Goal: Find specific page/section: Find specific page/section

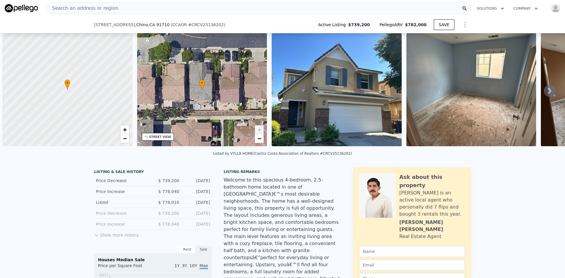
select select "30"
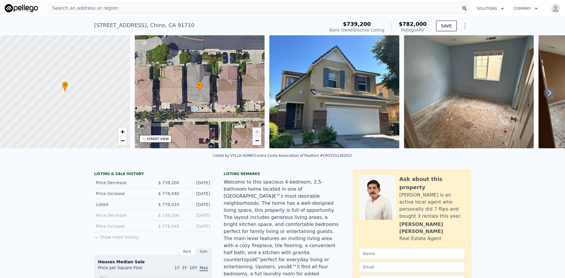
click at [462, 110] on img at bounding box center [469, 91] width 130 height 113
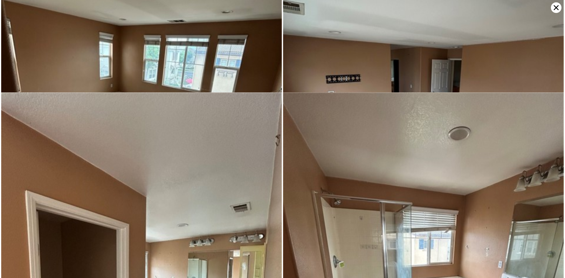
scroll to position [283, 0]
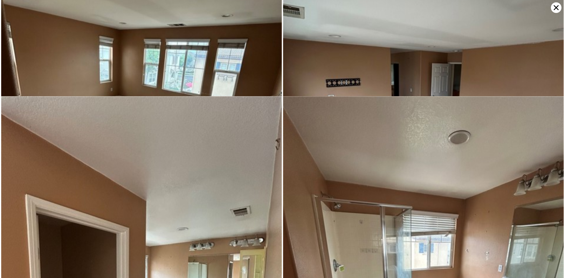
click at [480, 57] on img at bounding box center [423, 94] width 281 height 374
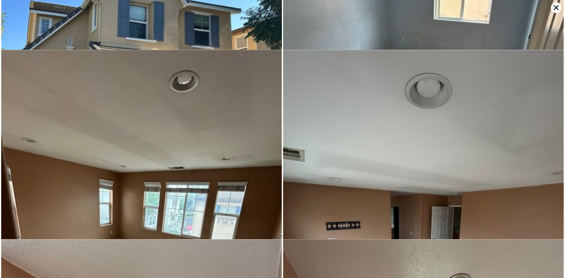
scroll to position [0, 0]
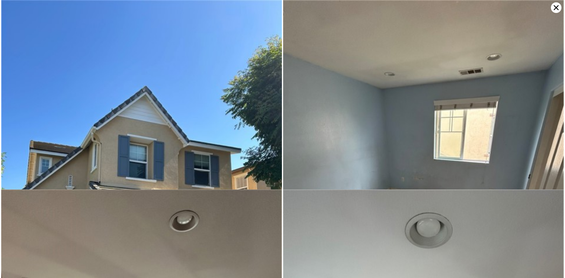
click at [436, 102] on img at bounding box center [423, 187] width 281 height 374
click at [554, 8] on icon at bounding box center [556, 7] width 11 height 11
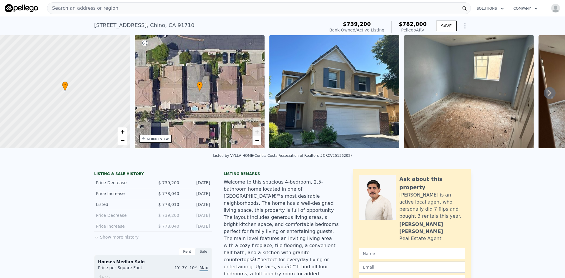
click at [545, 93] on icon at bounding box center [549, 93] width 12 height 12
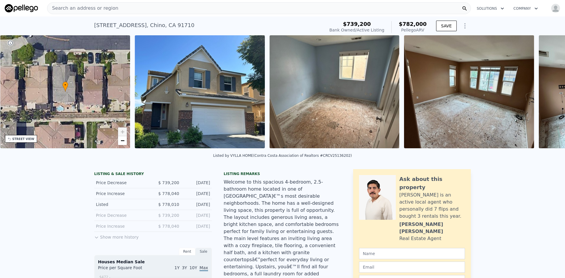
scroll to position [0, 137]
click at [545, 93] on icon at bounding box center [549, 93] width 12 height 12
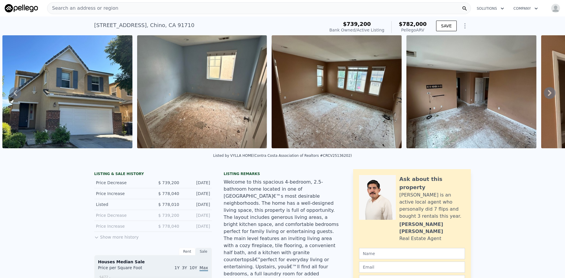
click at [545, 93] on icon at bounding box center [549, 93] width 12 height 12
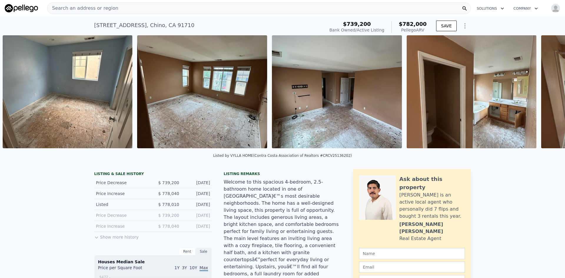
scroll to position [0, 404]
click at [545, 93] on icon at bounding box center [549, 93] width 12 height 12
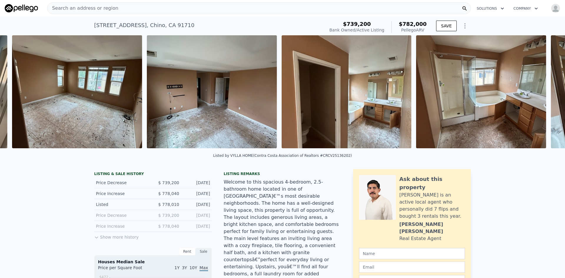
scroll to position [0, 538]
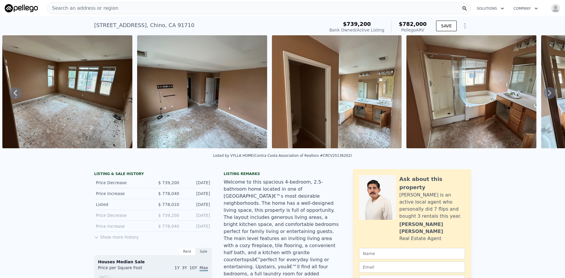
click at [545, 93] on icon at bounding box center [549, 93] width 12 height 12
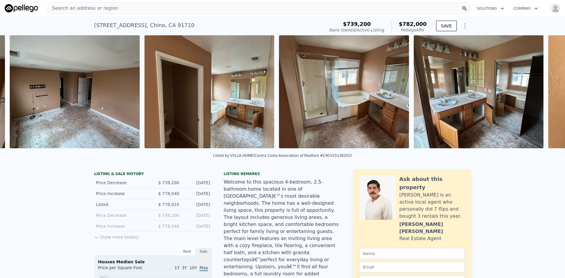
scroll to position [0, 673]
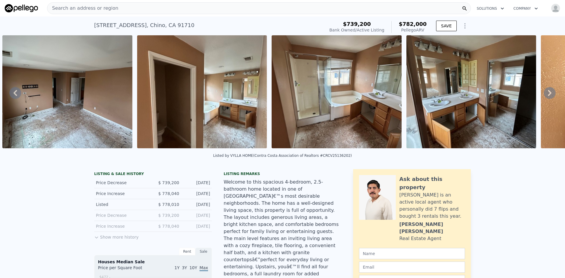
click at [545, 93] on icon at bounding box center [549, 93] width 12 height 12
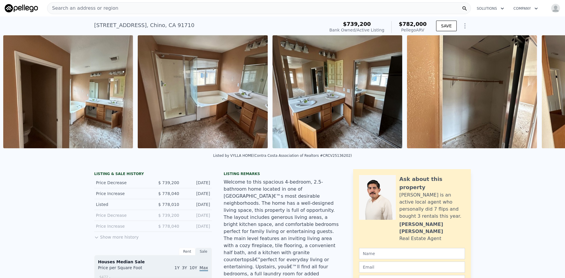
scroll to position [0, 808]
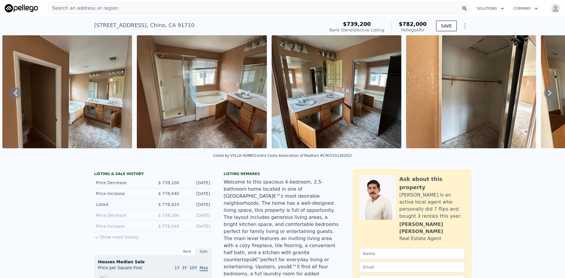
click at [545, 93] on icon at bounding box center [549, 93] width 12 height 12
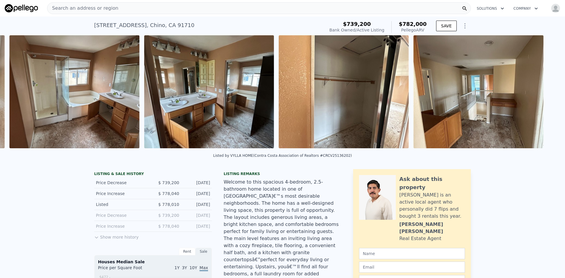
scroll to position [0, 942]
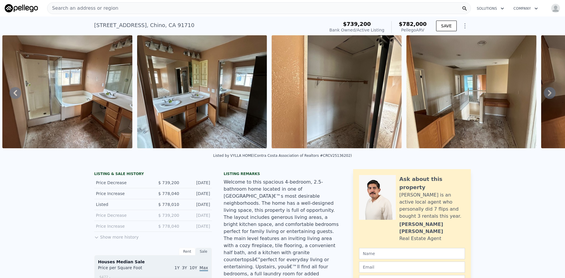
click at [545, 93] on icon at bounding box center [549, 93] width 12 height 12
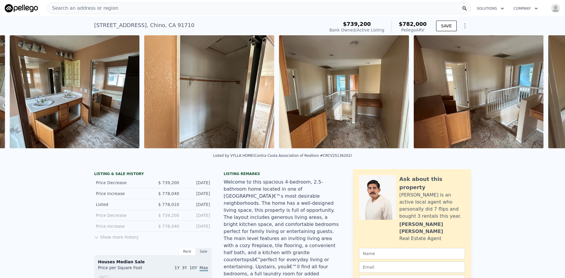
scroll to position [0, 1077]
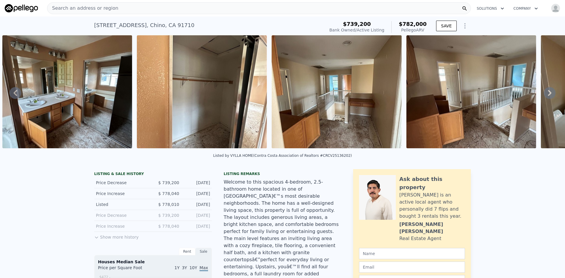
click at [545, 93] on icon at bounding box center [549, 93] width 12 height 12
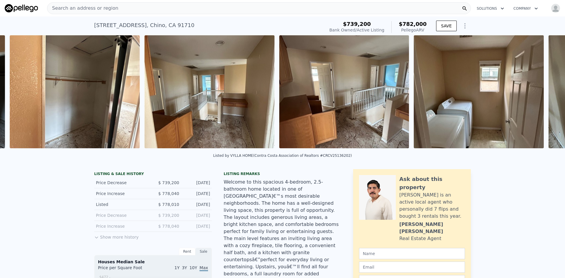
scroll to position [0, 1211]
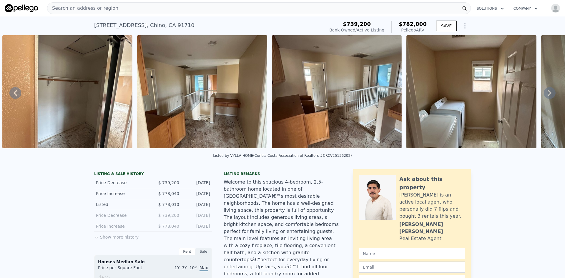
click at [545, 93] on icon at bounding box center [549, 93] width 12 height 12
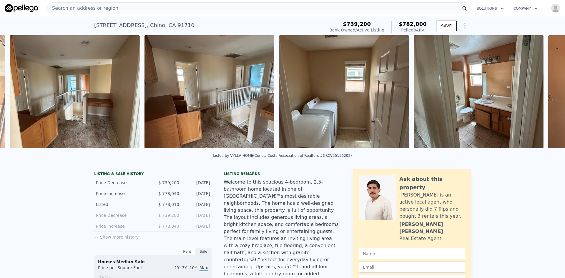
scroll to position [0, 1346]
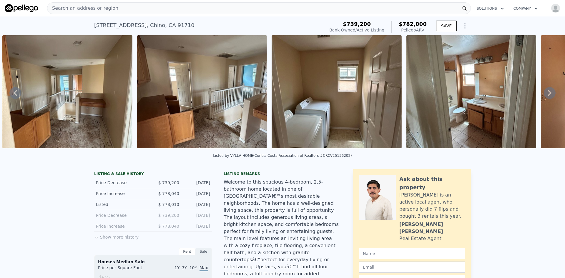
click at [545, 93] on icon at bounding box center [549, 93] width 12 height 12
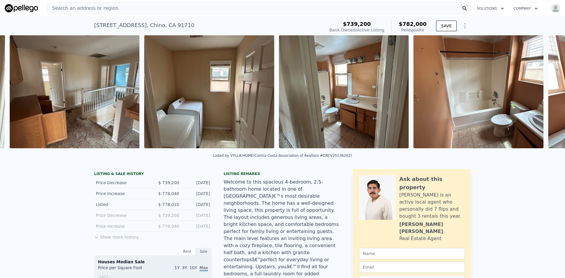
scroll to position [0, 1480]
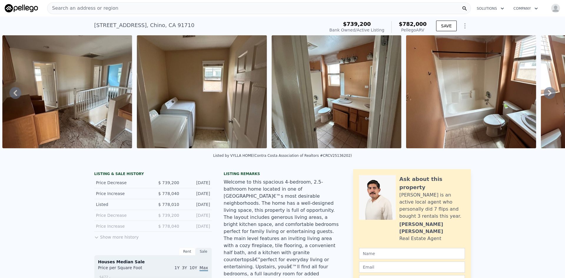
click at [545, 93] on icon at bounding box center [549, 93] width 12 height 12
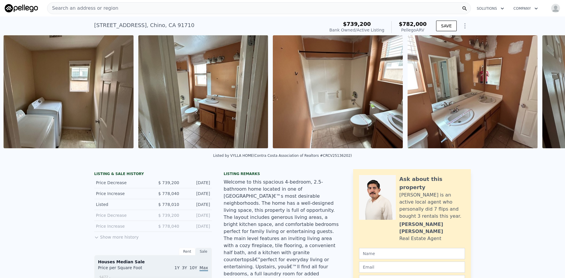
scroll to position [0, 1615]
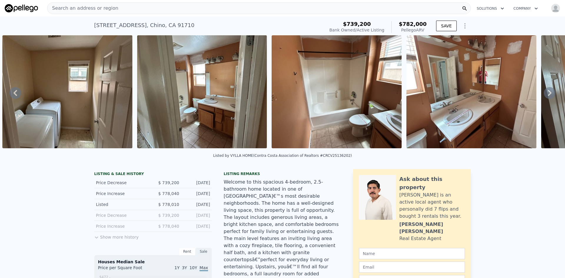
click at [545, 93] on icon at bounding box center [549, 93] width 12 height 12
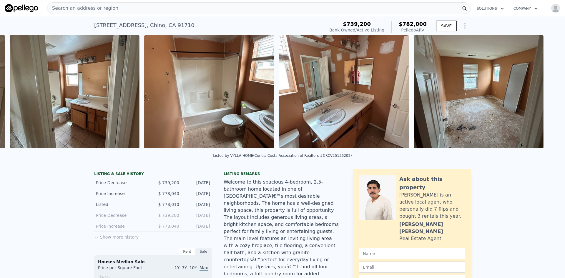
scroll to position [0, 1750]
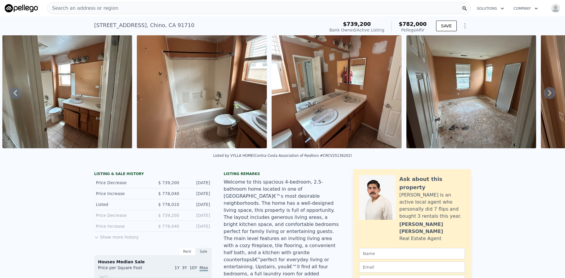
click at [498, 110] on img at bounding box center [471, 91] width 130 height 113
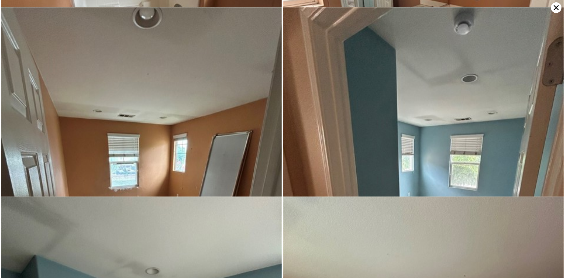
scroll to position [1326, 0]
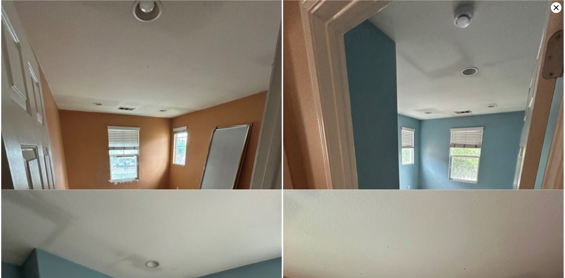
click at [556, 5] on icon at bounding box center [556, 7] width 11 height 11
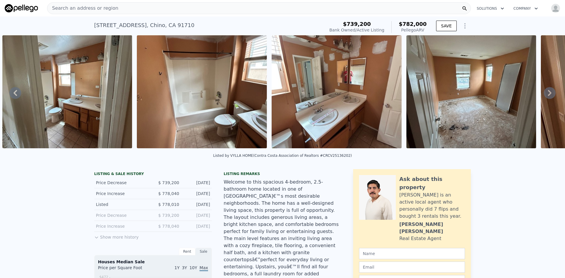
click at [548, 96] on icon at bounding box center [550, 93] width 4 height 6
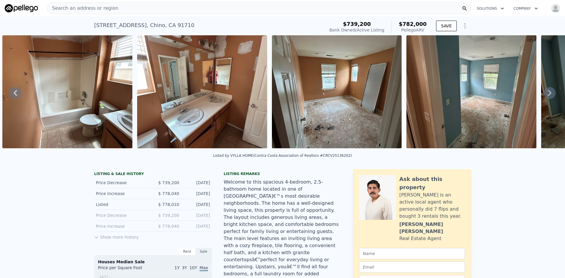
click at [548, 95] on icon at bounding box center [550, 93] width 4 height 6
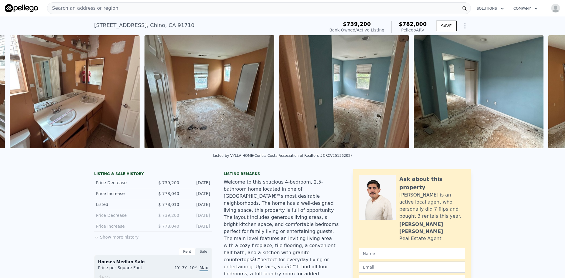
scroll to position [0, 2019]
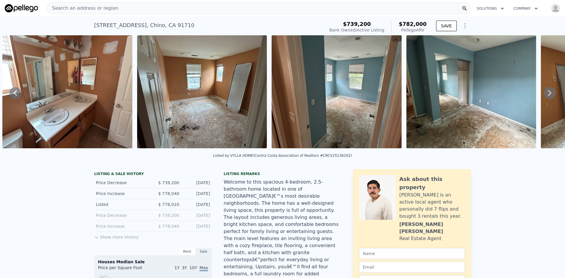
click at [548, 95] on icon at bounding box center [550, 93] width 4 height 6
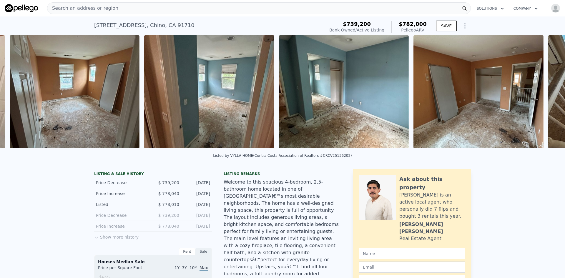
scroll to position [0, 2153]
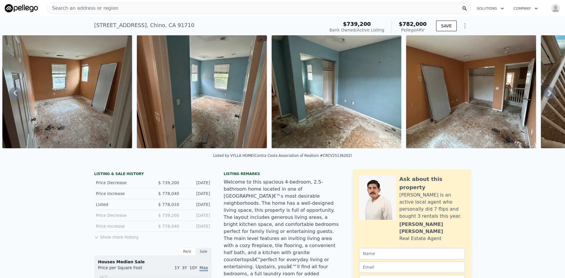
click at [548, 94] on icon at bounding box center [550, 93] width 4 height 6
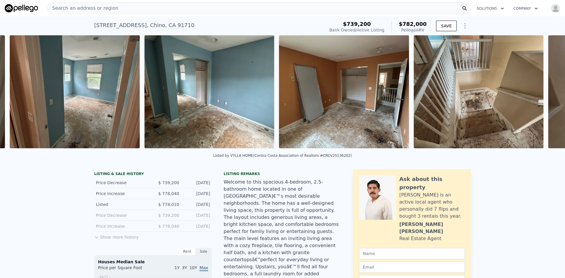
scroll to position [0, 2288]
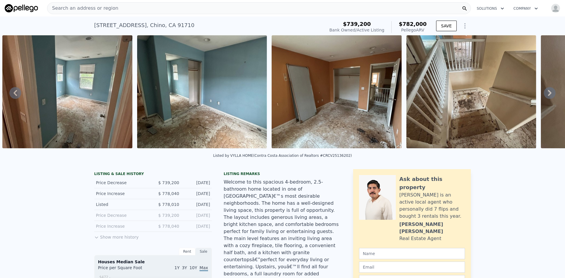
click at [373, 136] on img at bounding box center [336, 91] width 130 height 113
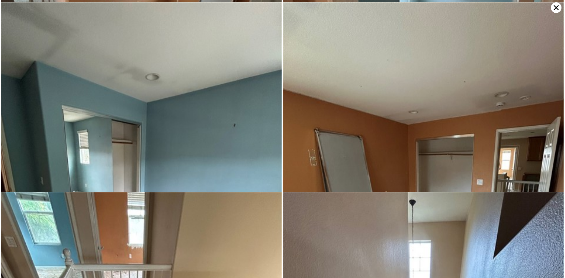
scroll to position [1515, 0]
